Goal: Information Seeking & Learning: Learn about a topic

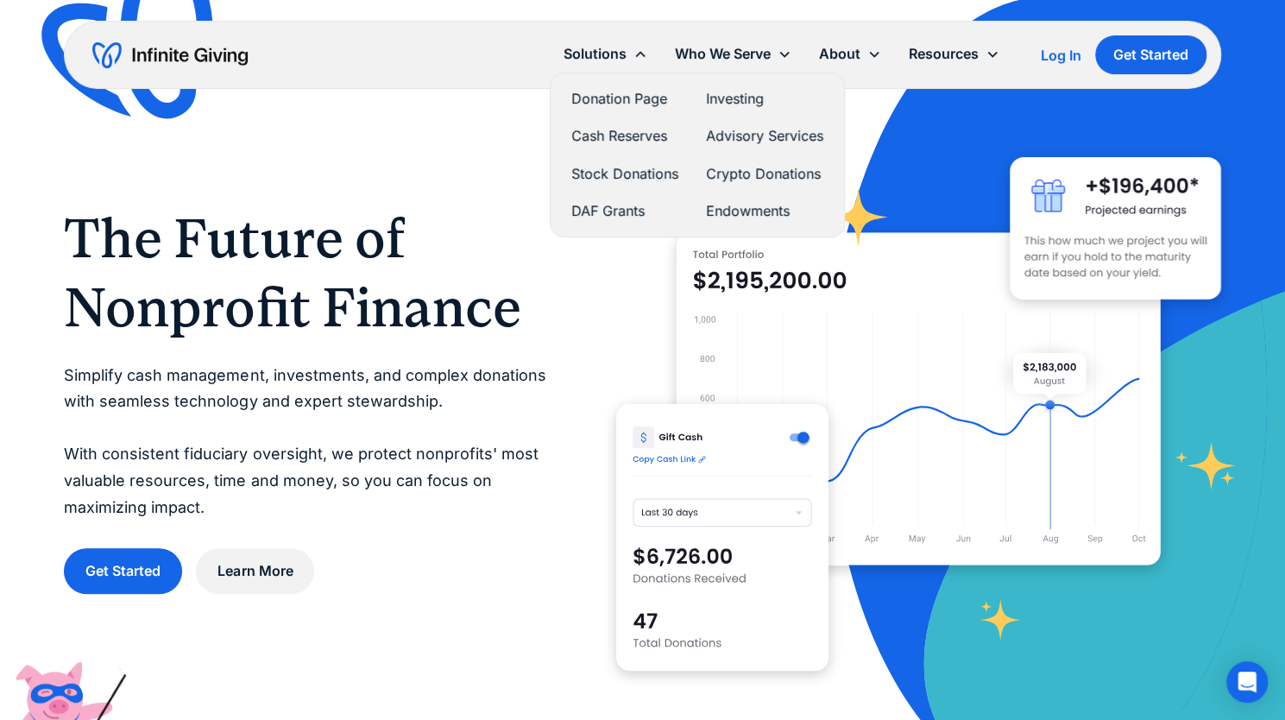
click at [595, 54] on div "Solutions" at bounding box center [594, 53] width 63 height 23
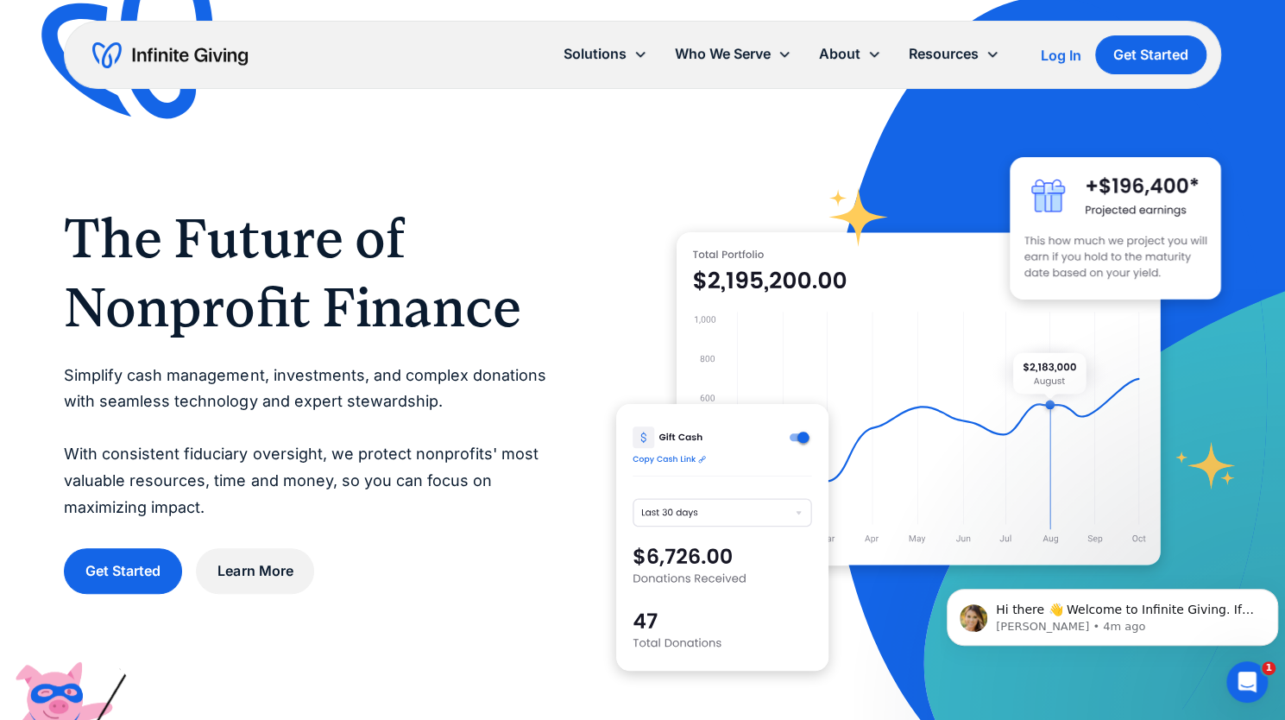
click at [183, 170] on div "The Future of Nonprofit Finance Simplify cash management, investments, and comp…" at bounding box center [642, 399] width 1156 height 604
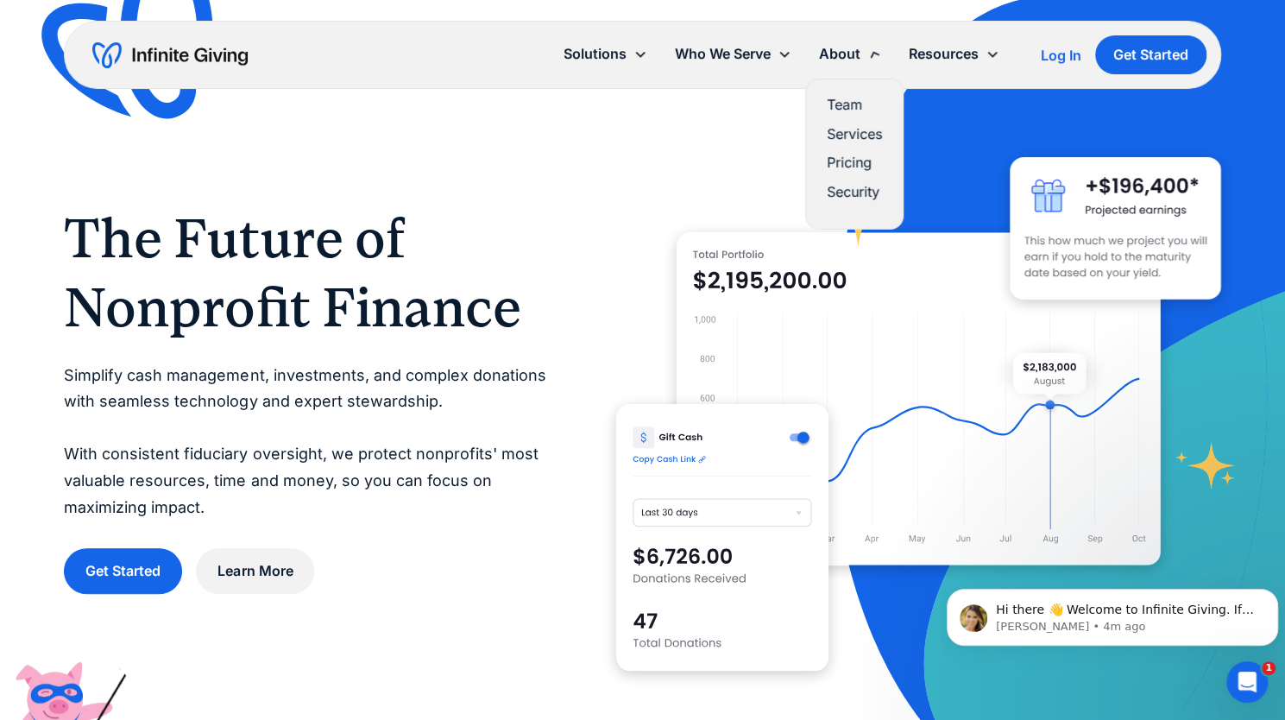
click at [854, 66] on div "About" at bounding box center [850, 53] width 90 height 37
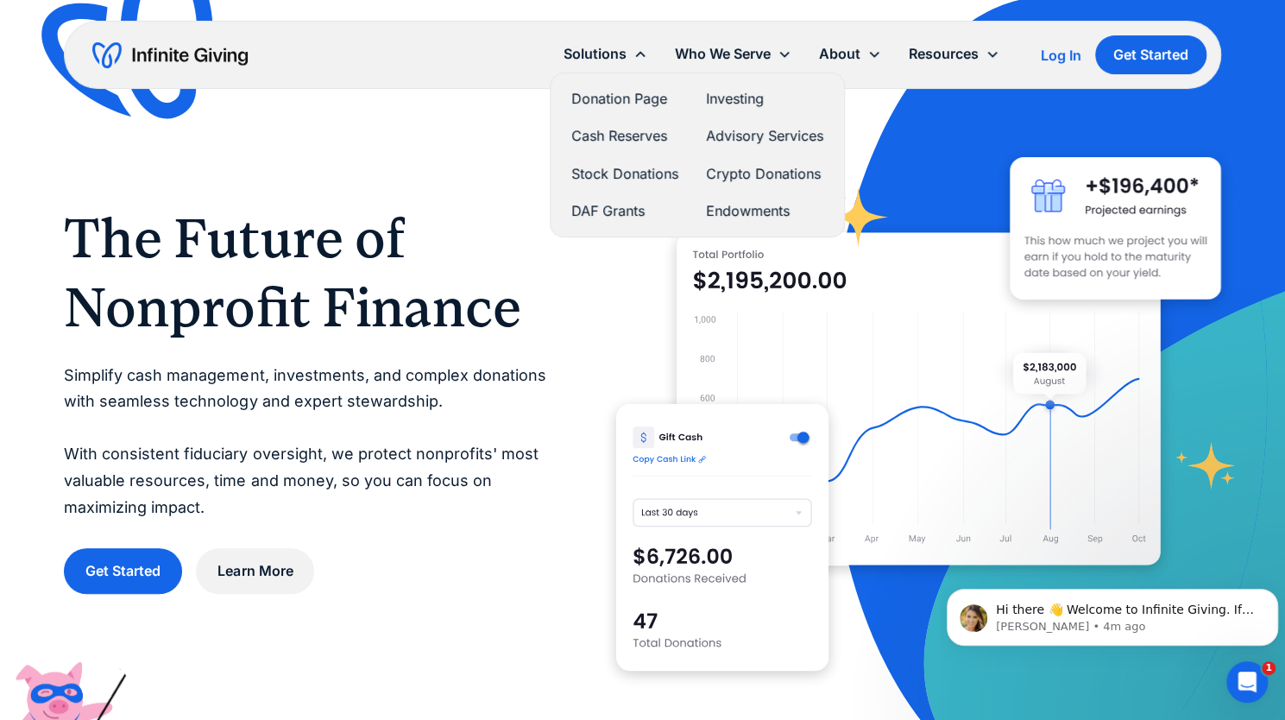
click at [597, 54] on div "Solutions" at bounding box center [594, 53] width 63 height 23
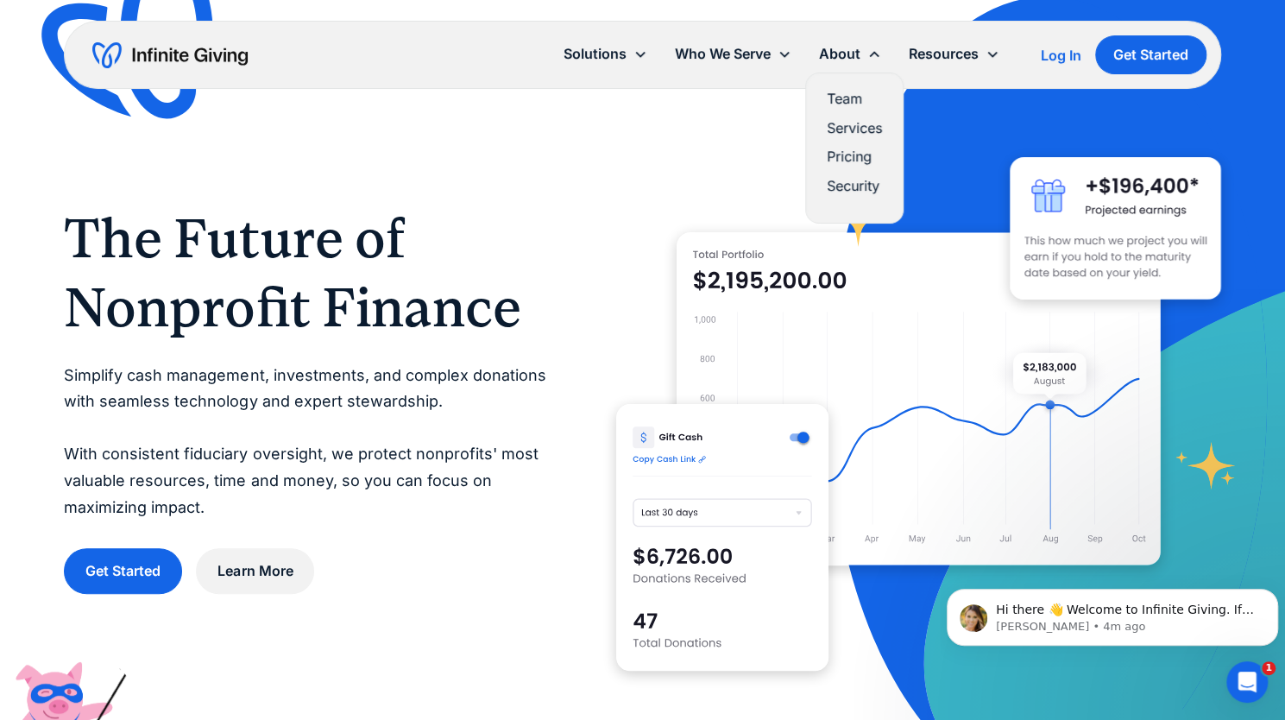
click at [840, 104] on link "Team" at bounding box center [854, 98] width 55 height 23
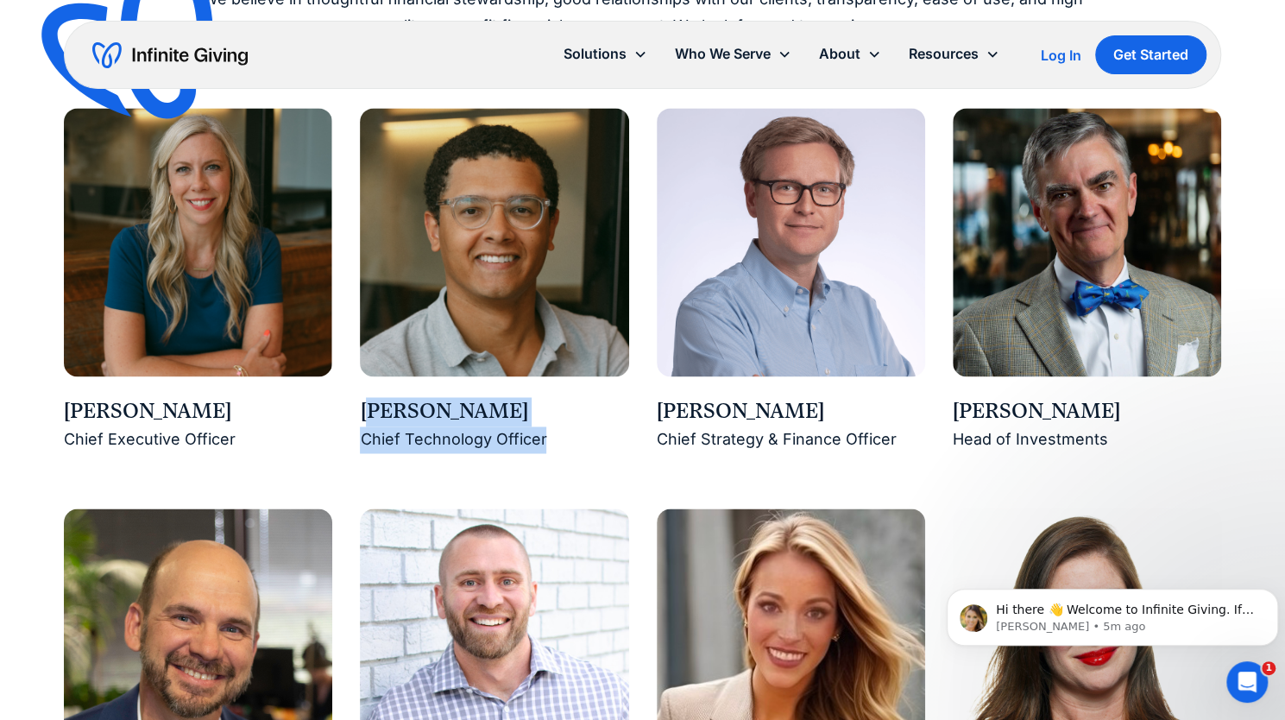
drag, startPoint x: 368, startPoint y: 418, endPoint x: 563, endPoint y: 441, distance: 196.3
click at [563, 441] on div "[PERSON_NAME] Chief Technology Officer" at bounding box center [494, 424] width 268 height 55
click at [426, 431] on div "Chief Technology Officer" at bounding box center [494, 439] width 268 height 27
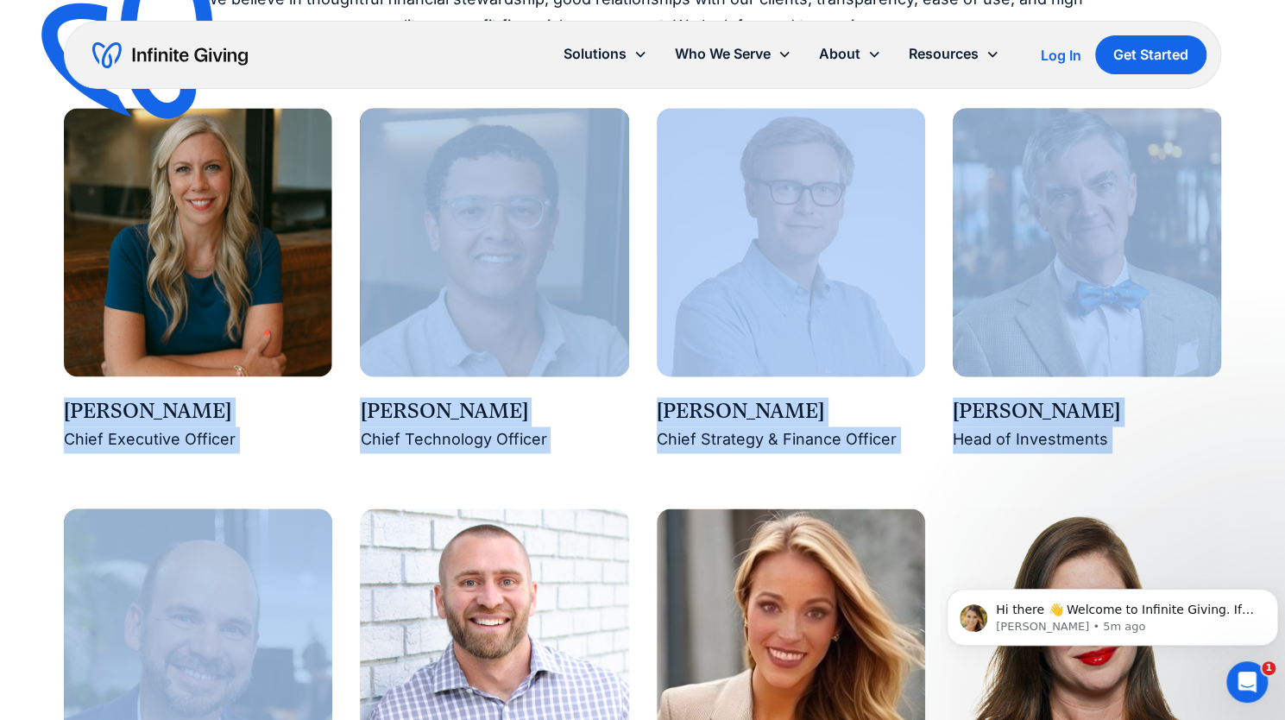
drag, startPoint x: 61, startPoint y: 412, endPoint x: 298, endPoint y: 482, distance: 246.8
click at [453, 434] on div "Chief Technology Officer" at bounding box center [494, 439] width 268 height 27
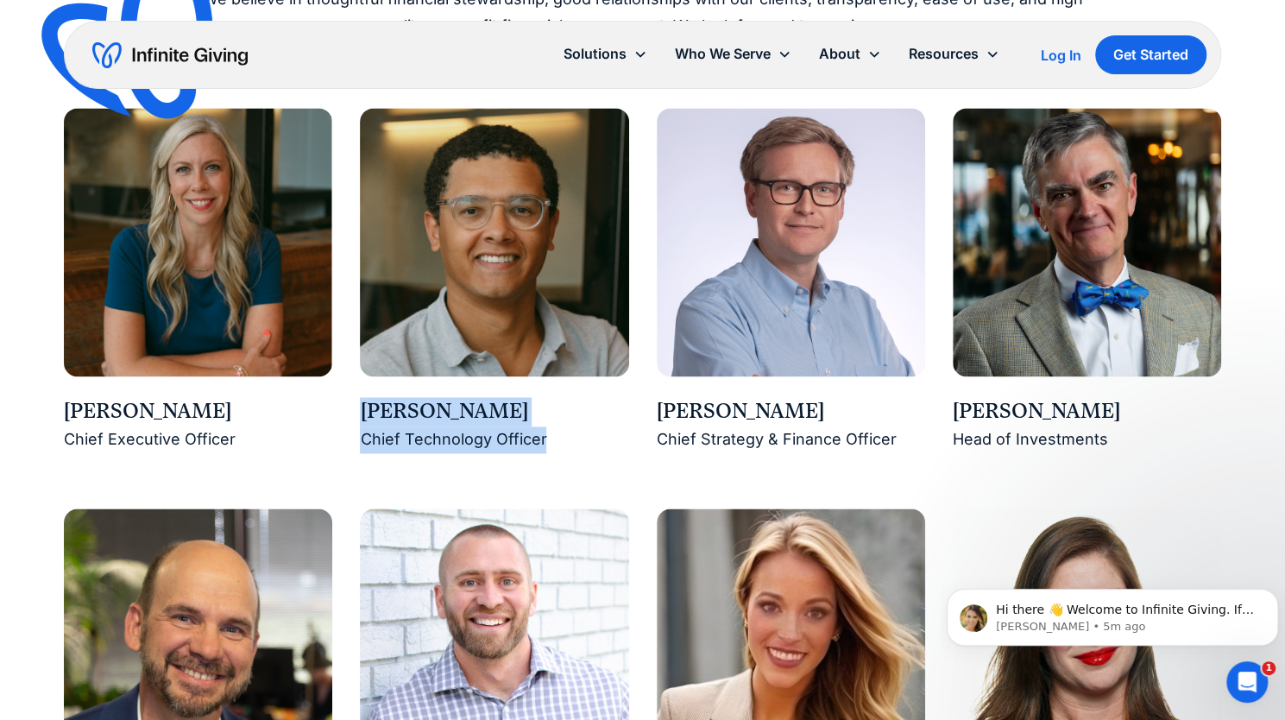
drag, startPoint x: 419, startPoint y: 431, endPoint x: 550, endPoint y: 431, distance: 130.3
click at [550, 431] on div "[PERSON_NAME] Chief Technology Officer" at bounding box center [494, 424] width 268 height 55
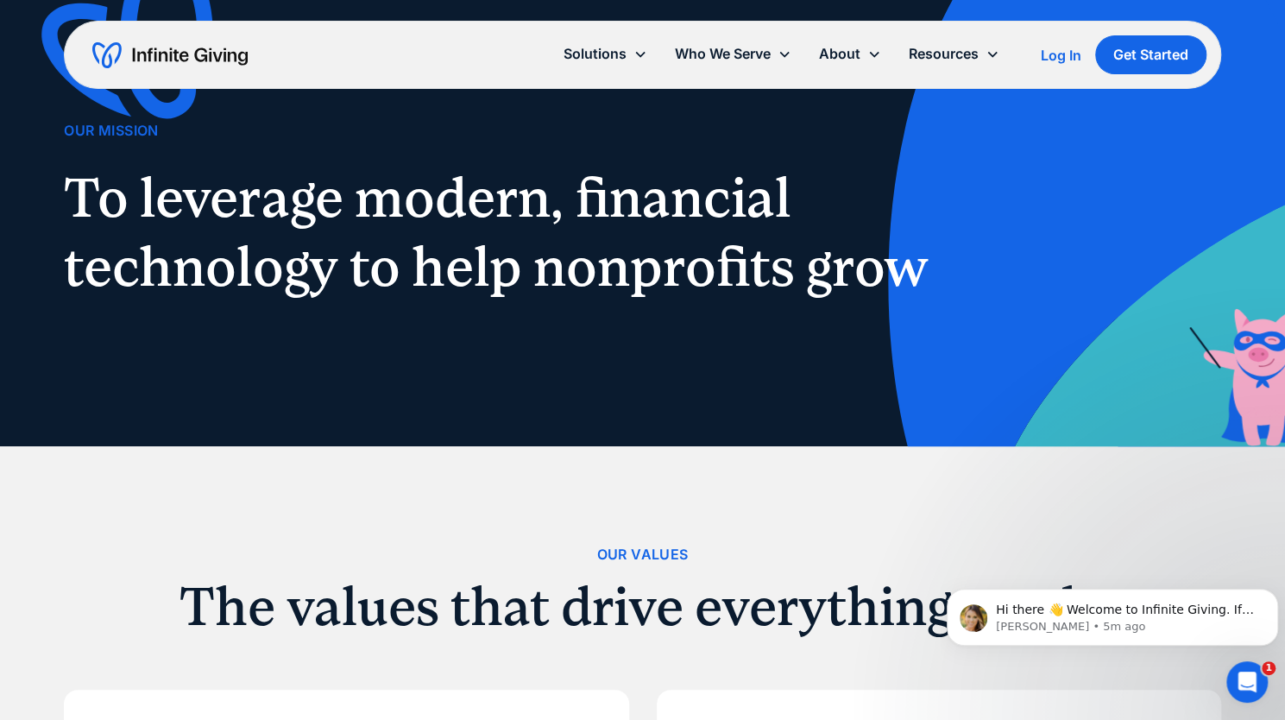
scroll to position [87, 0]
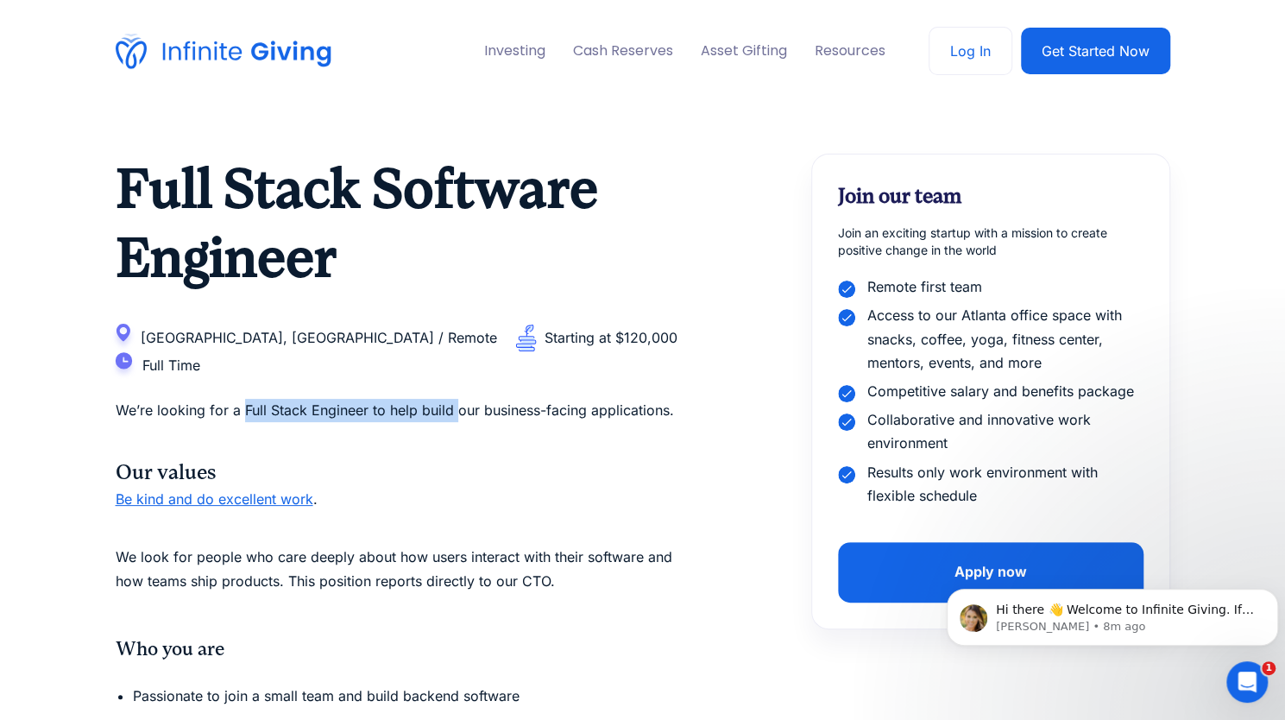
drag, startPoint x: 243, startPoint y: 387, endPoint x: 457, endPoint y: 378, distance: 214.2
click at [457, 399] on p "We’re looking for a Full Stack Engineer to help build our business-facing appli…" at bounding box center [406, 410] width 580 height 23
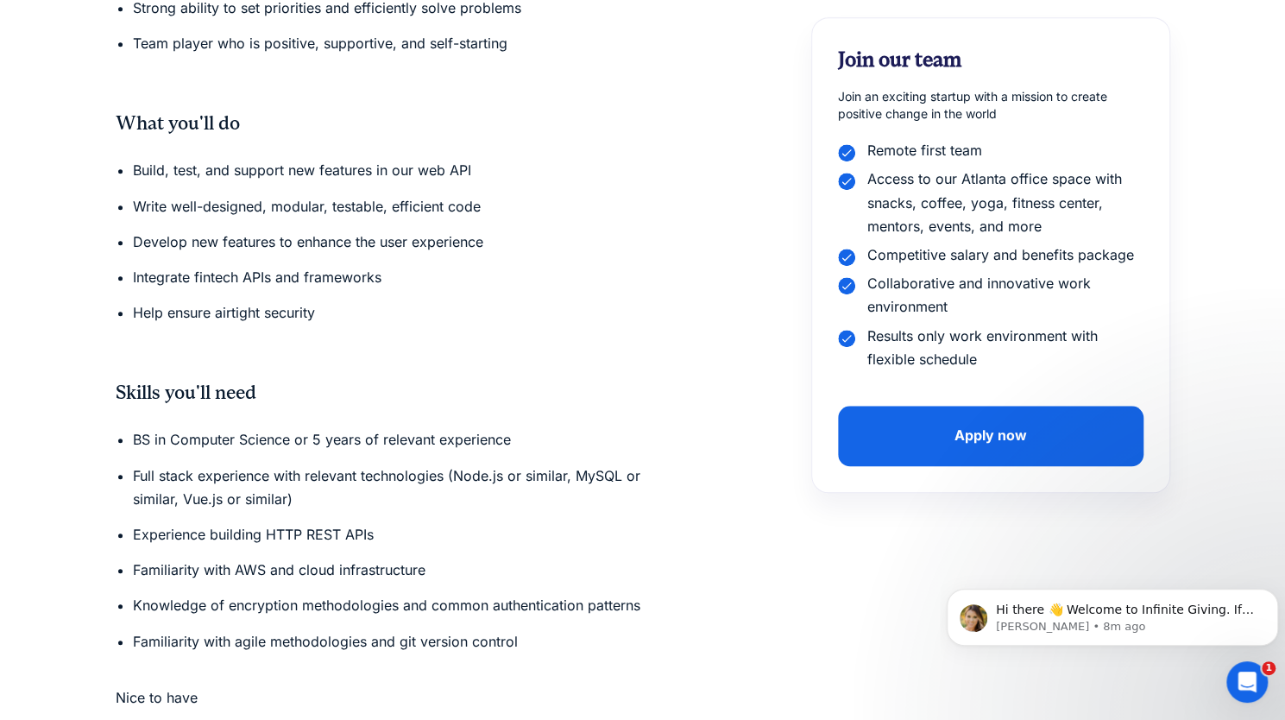
scroll to position [762, 0]
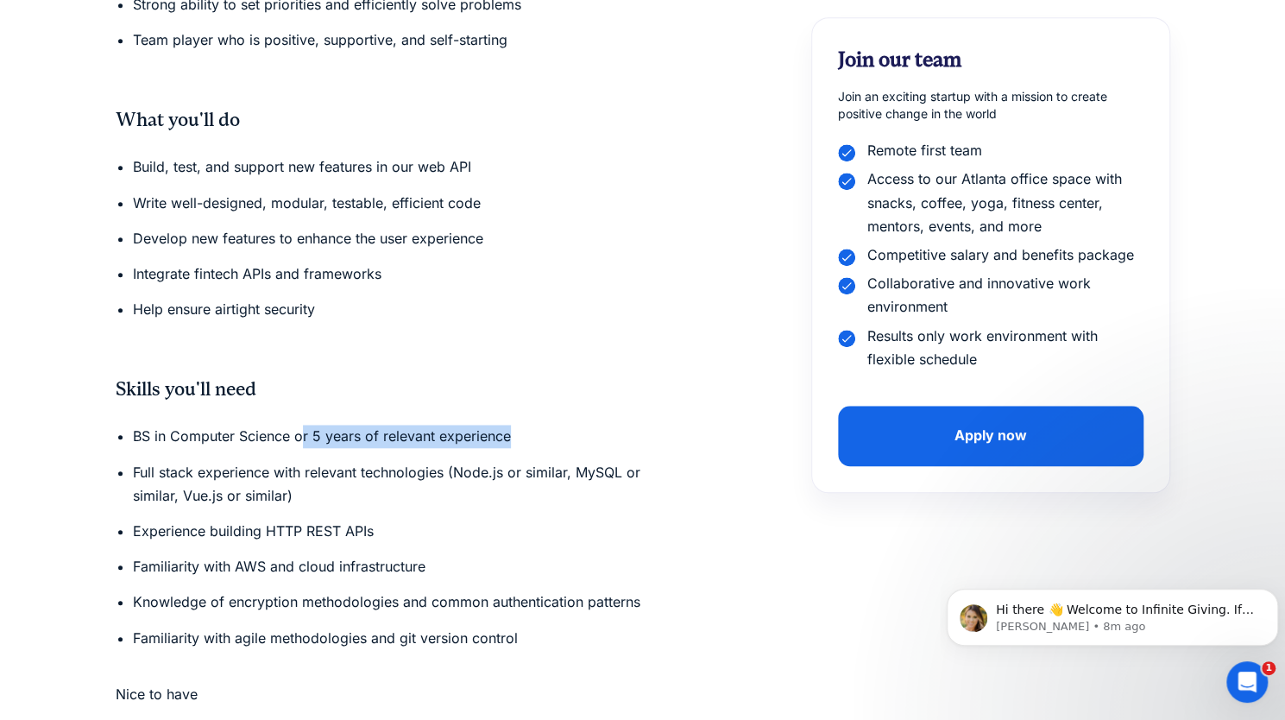
drag, startPoint x: 300, startPoint y: 406, endPoint x: 515, endPoint y: 398, distance: 215.0
click at [515, 425] on li "BS in Computer Science or 5 years of relevant experience" at bounding box center [409, 436] width 552 height 23
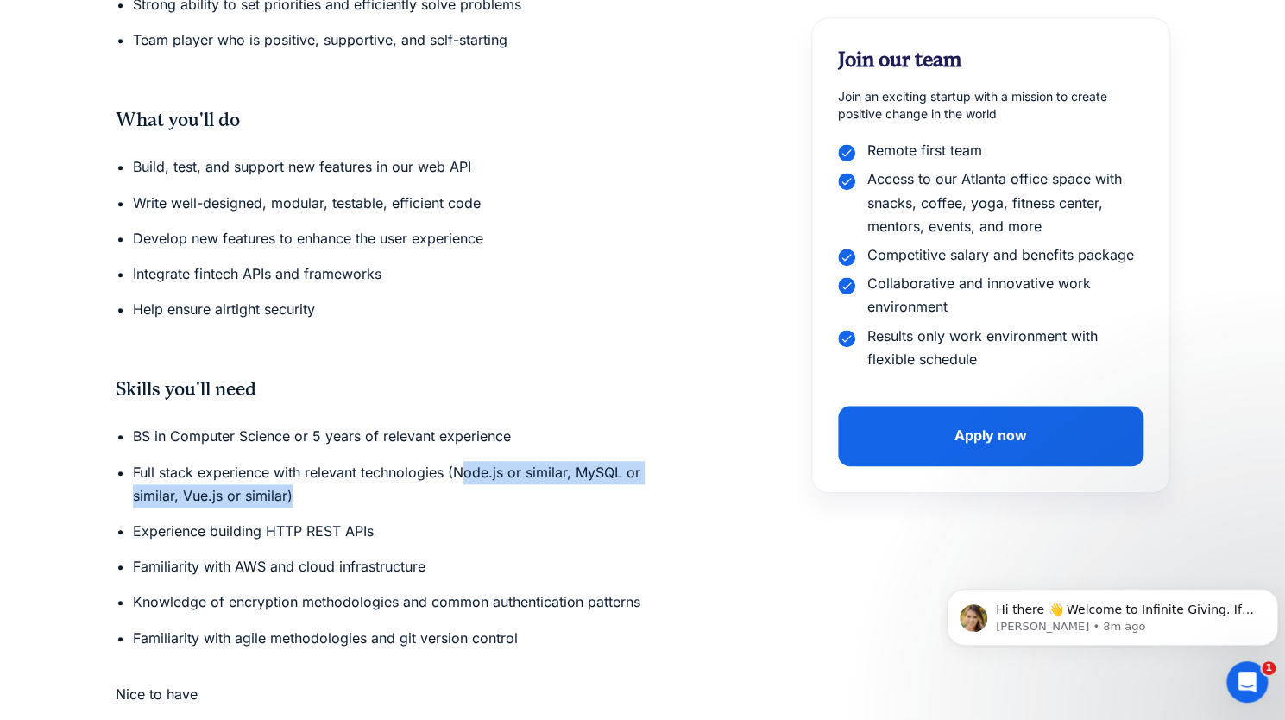
drag, startPoint x: 461, startPoint y: 441, endPoint x: 680, endPoint y: 470, distance: 221.1
click at [680, 470] on li "Full stack experience with relevant technologies (Node.js or similar, MySQL or …" at bounding box center [409, 484] width 552 height 47
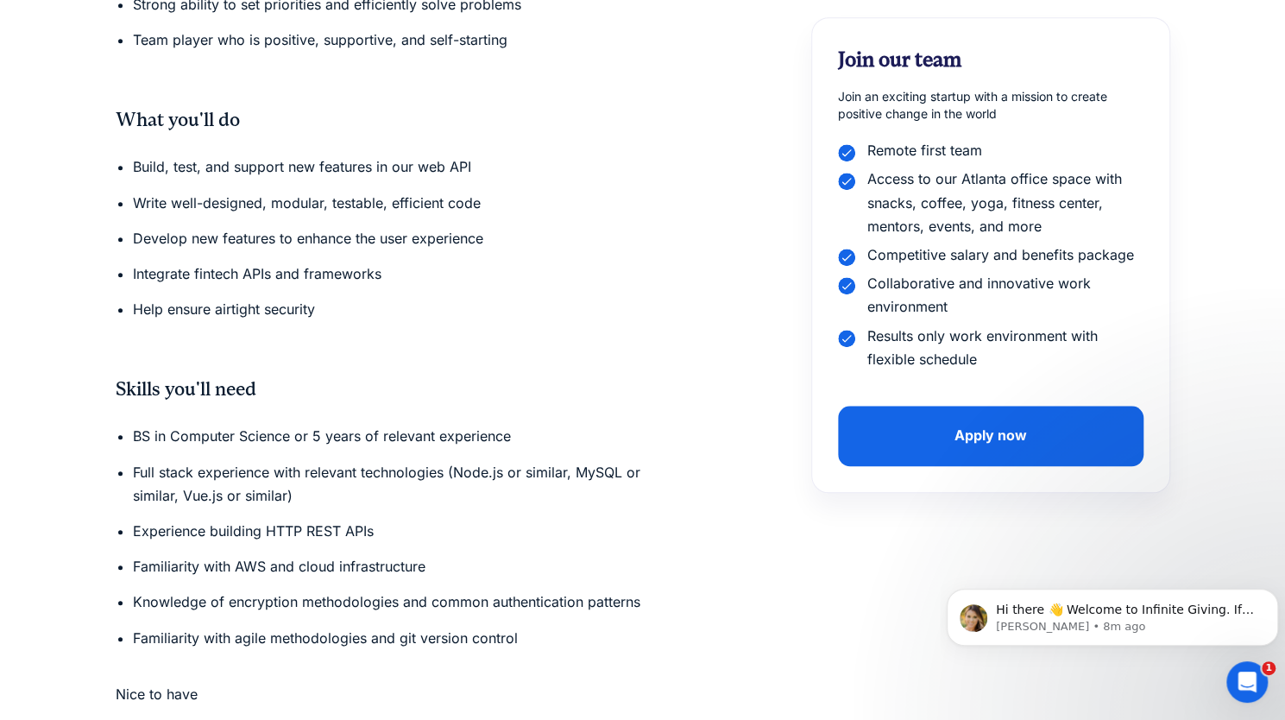
click at [457, 425] on li "BS in Computer Science or 5 years of relevant experience" at bounding box center [409, 436] width 552 height 23
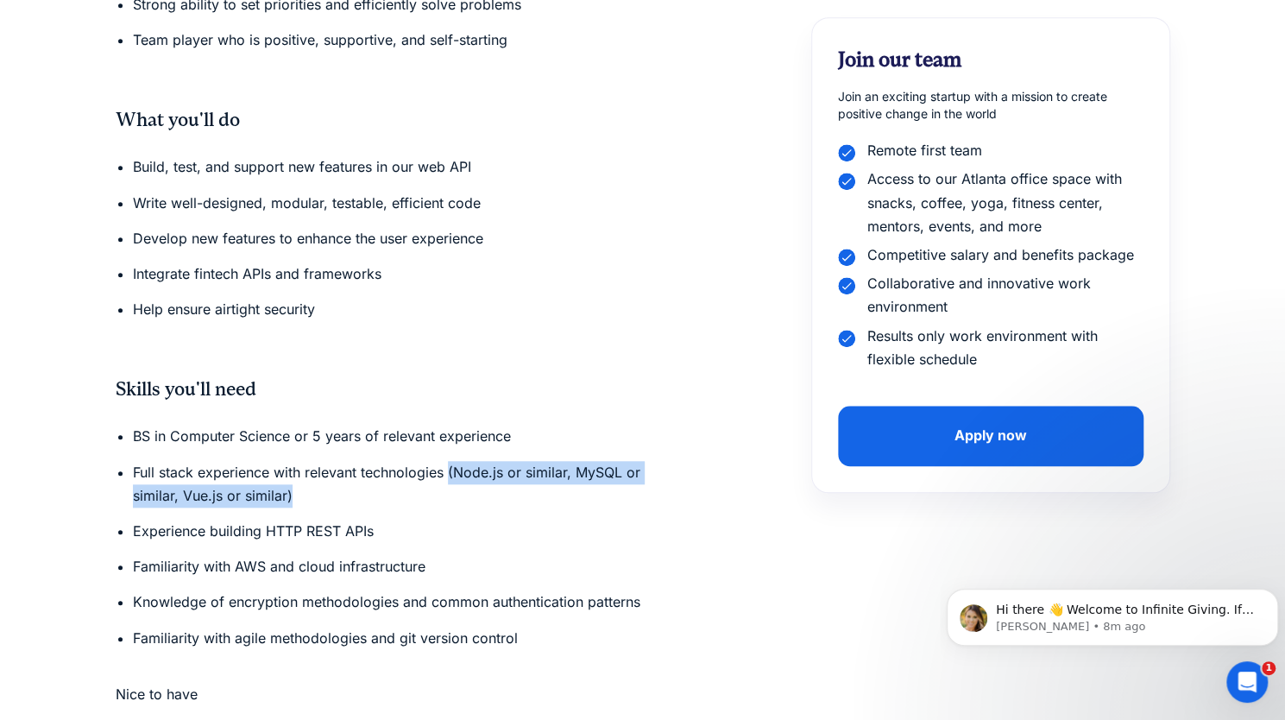
drag, startPoint x: 449, startPoint y: 442, endPoint x: 579, endPoint y: 473, distance: 133.9
click at [579, 473] on li "Full stack experience with relevant technologies (Node.js or similar, MySQL or …" at bounding box center [409, 484] width 552 height 47
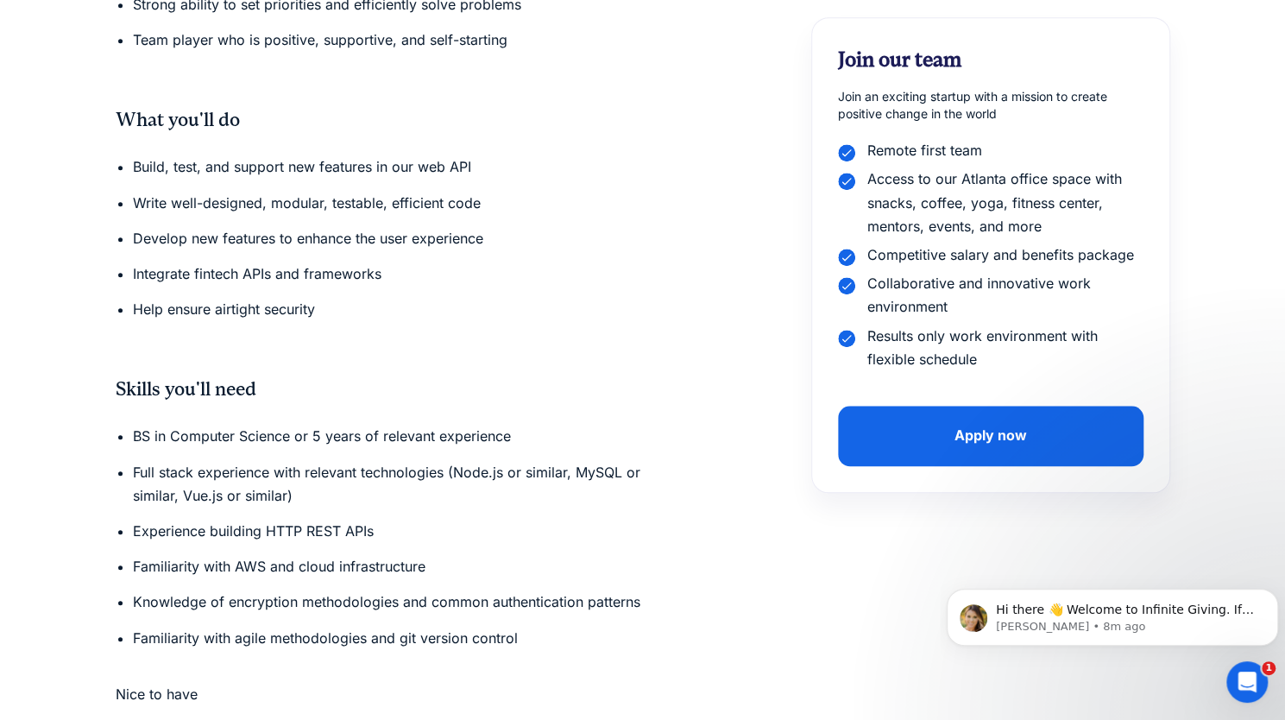
click at [336, 461] on li "Full stack experience with relevant technologies (Node.js or similar, MySQL or …" at bounding box center [409, 484] width 552 height 47
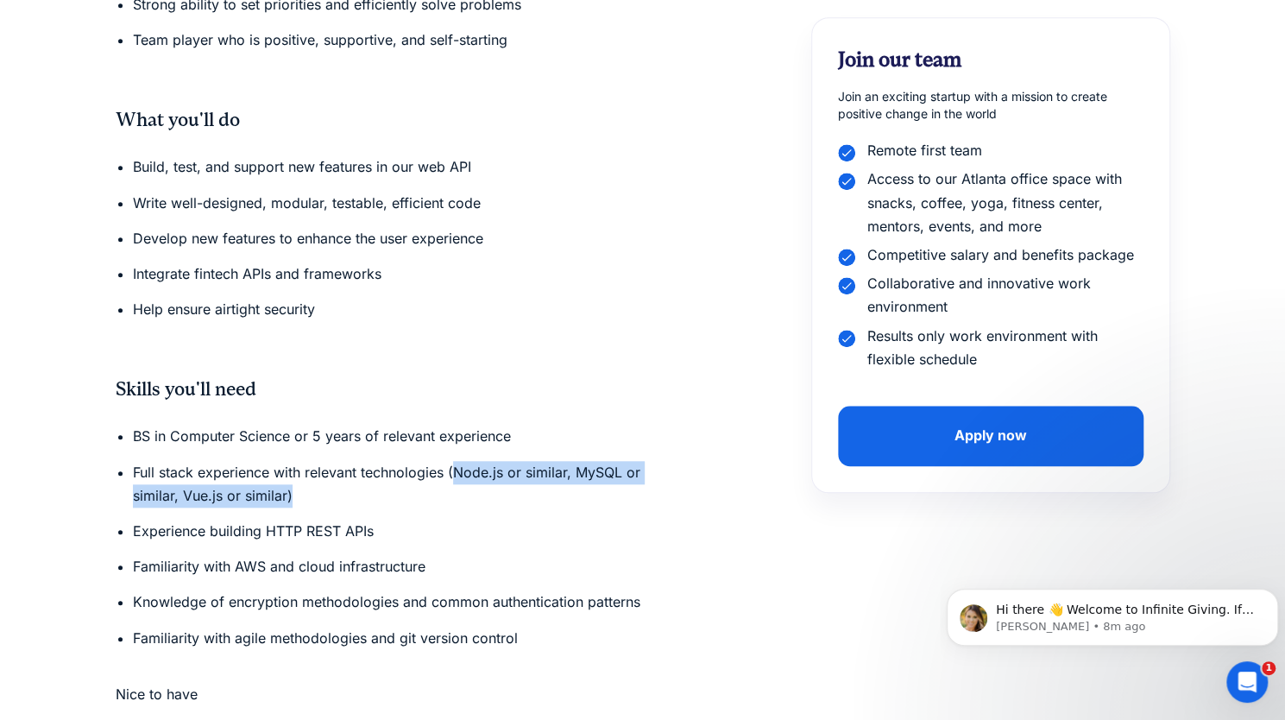
drag, startPoint x: 454, startPoint y: 438, endPoint x: 616, endPoint y: 460, distance: 163.6
click at [616, 461] on li "Full stack experience with relevant technologies (Node.js or similar, MySQL or …" at bounding box center [409, 484] width 552 height 47
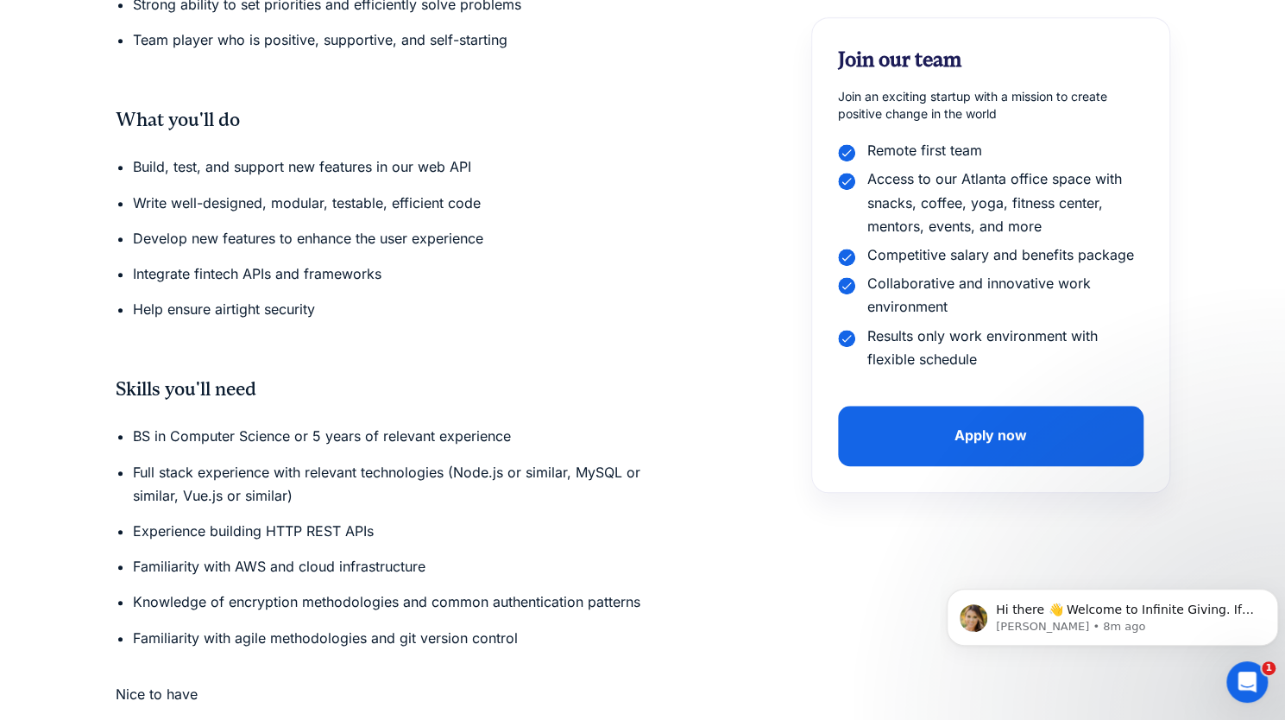
click at [276, 519] on li "Experience building HTTP REST APIs" at bounding box center [409, 530] width 552 height 23
drag, startPoint x: 237, startPoint y: 537, endPoint x: 532, endPoint y: 530, distance: 294.3
click at [532, 555] on li "Familiarity with AWS and cloud infrastructure" at bounding box center [409, 566] width 552 height 23
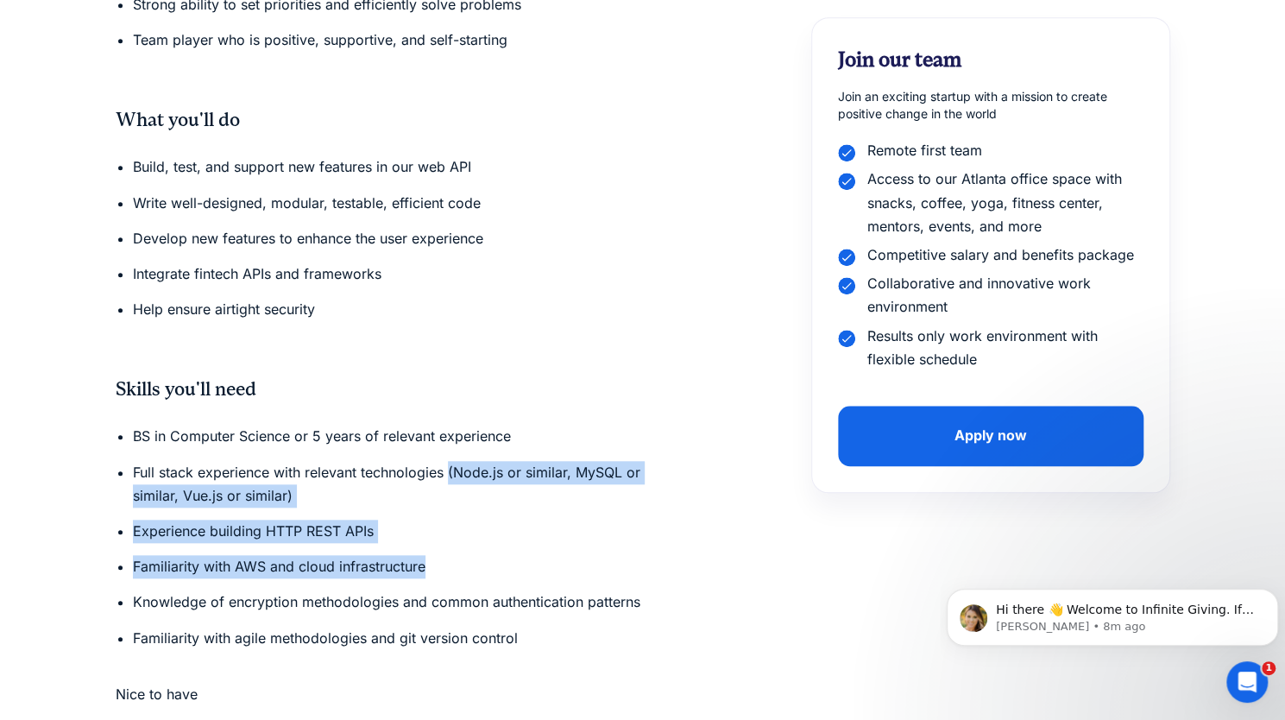
drag, startPoint x: 448, startPoint y: 440, endPoint x: 467, endPoint y: 463, distance: 30.1
click at [513, 544] on ul "BS in Computer Science or 5 years of relevant experience Full stack experience …" at bounding box center [400, 543] width 569 height 236
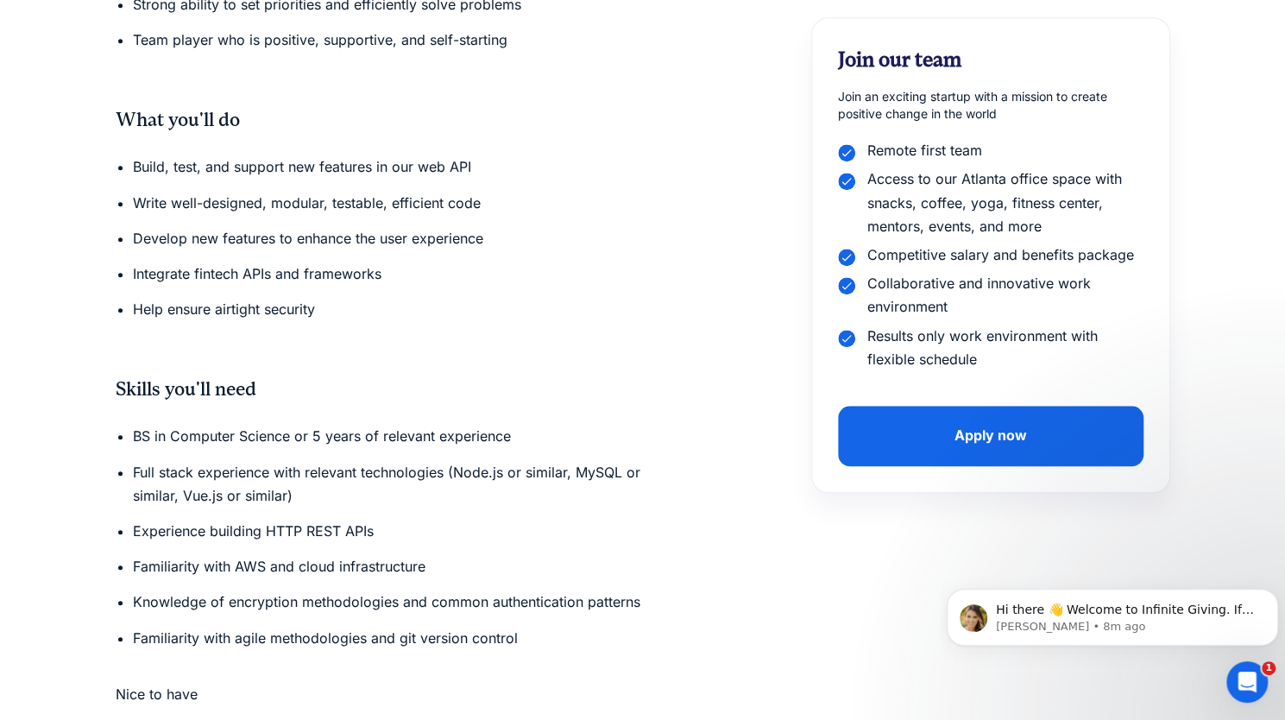
click at [371, 626] on li "Familiarity with agile methodologies and git version control" at bounding box center [409, 637] width 552 height 23
drag, startPoint x: 397, startPoint y: 609, endPoint x: 422, endPoint y: 607, distance: 25.2
click at [422, 626] on li "Familiarity with agile methodologies and git version control" at bounding box center [409, 637] width 552 height 23
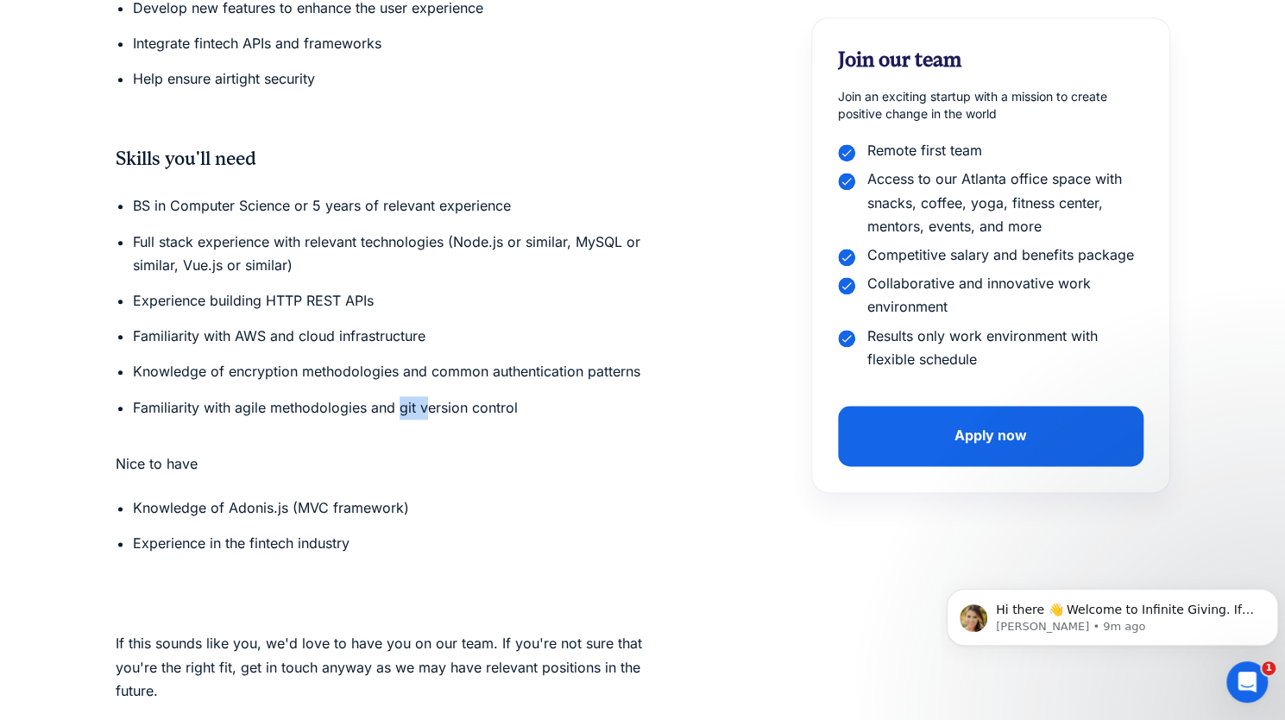
scroll to position [993, 0]
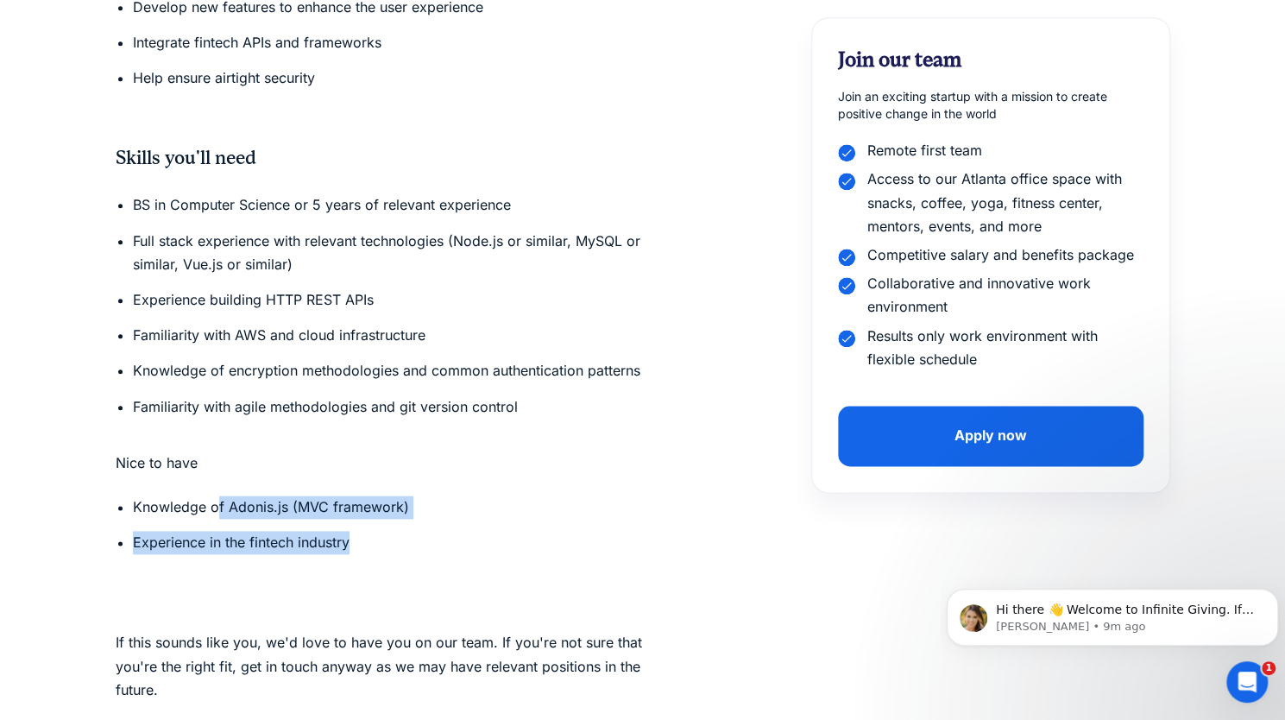
drag, startPoint x: 217, startPoint y: 483, endPoint x: 407, endPoint y: 493, distance: 190.1
click at [407, 495] on ul "Knowledge of Adonis.js (MVC framework) Experience in the fintech industry" at bounding box center [400, 530] width 569 height 71
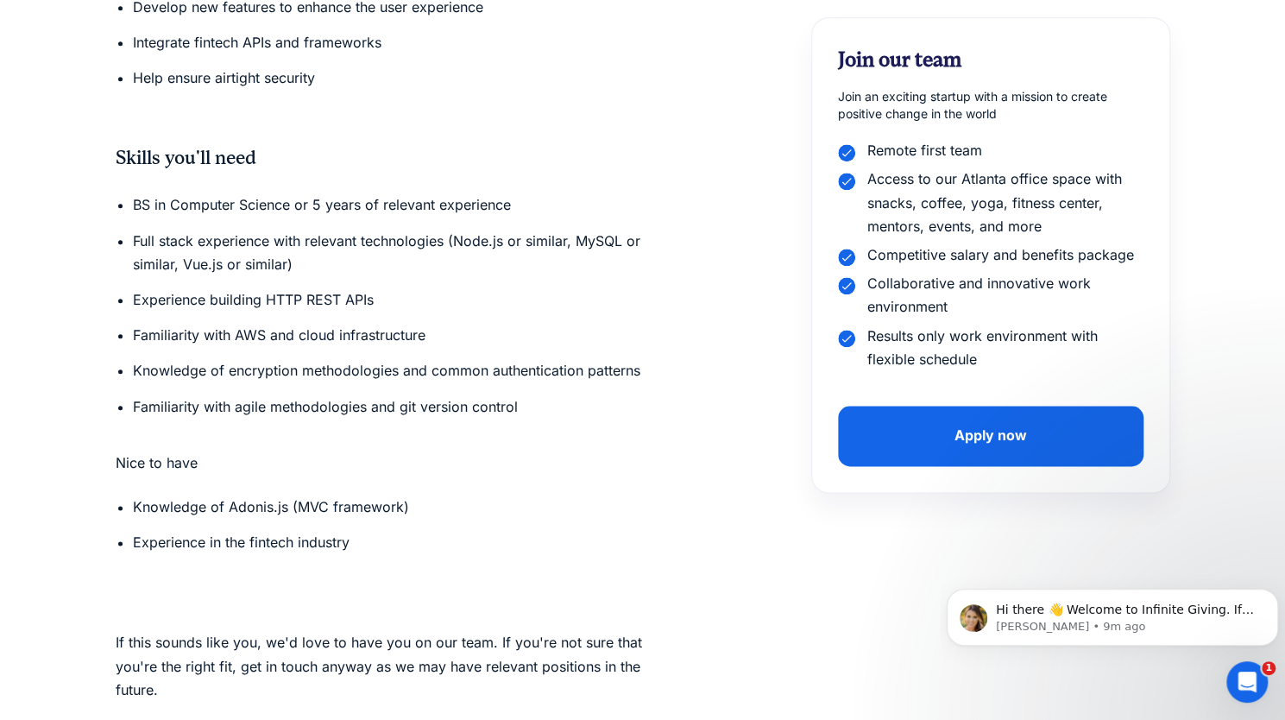
click at [210, 495] on li "Knowledge of Adonis.js (MVC framework)" at bounding box center [409, 506] width 552 height 23
drag, startPoint x: 226, startPoint y: 483, endPoint x: 328, endPoint y: 480, distance: 101.9
click at [328, 495] on li "Knowledge of Adonis.js (MVC framework)" at bounding box center [409, 506] width 552 height 23
click at [262, 533] on ul "Knowledge of Adonis.js (MVC framework) Experience in the fintech industry" at bounding box center [400, 530] width 569 height 71
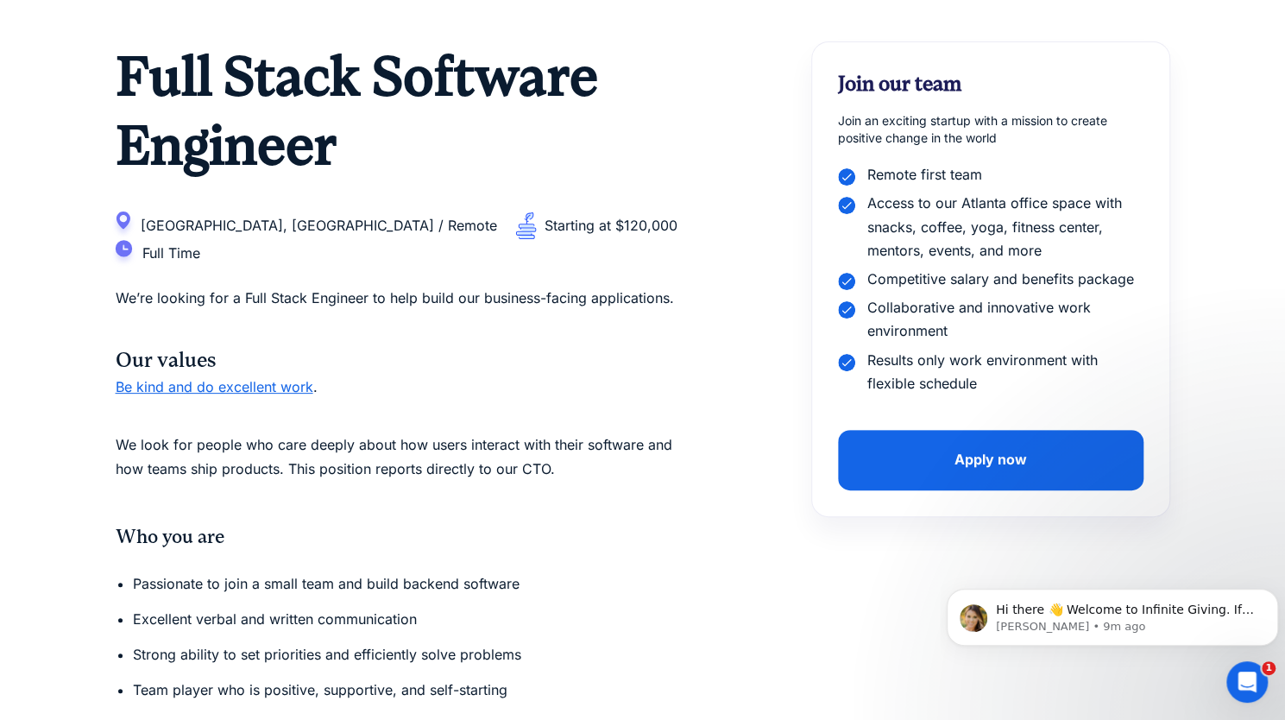
scroll to position [0, 0]
